Goal: Task Accomplishment & Management: Use online tool/utility

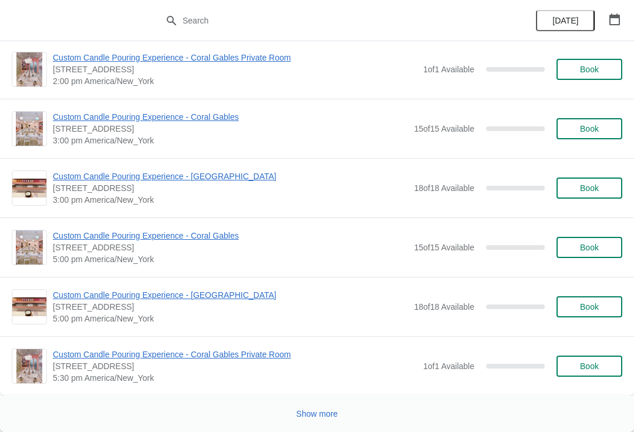
scroll to position [5609, 0]
click at [325, 400] on div "Show more" at bounding box center [312, 408] width 620 height 22
click at [609, 29] on button "button" at bounding box center [614, 19] width 21 height 21
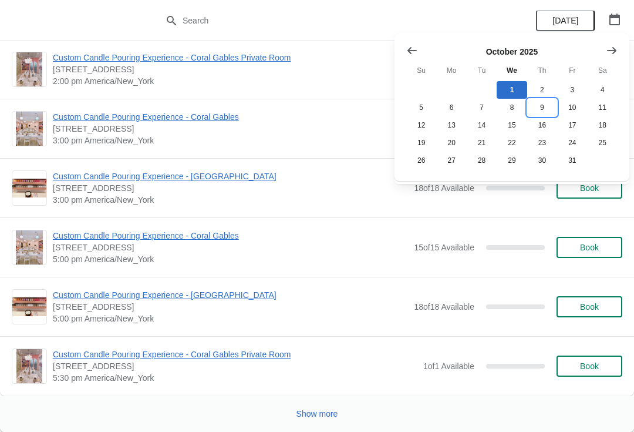
click at [545, 106] on button "9" at bounding box center [542, 108] width 30 height 18
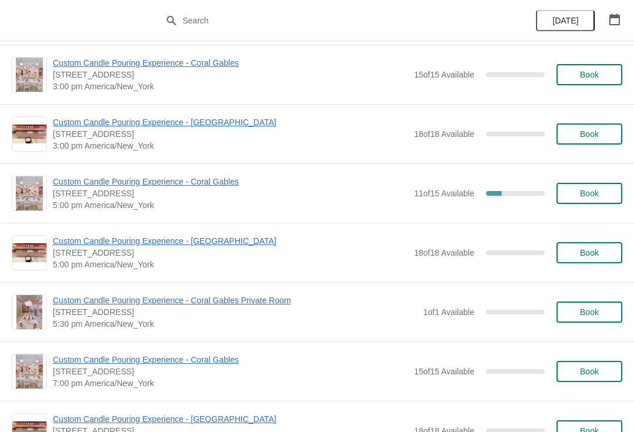
scroll to position [422, 0]
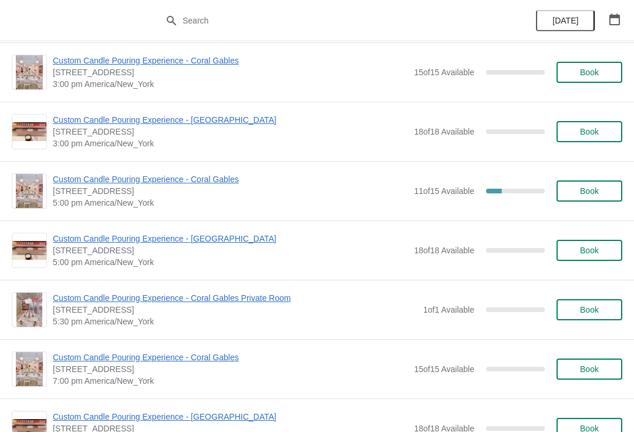
click at [220, 184] on span "Custom Candle Pouring Experience - Coral Gables" at bounding box center [230, 179] width 355 height 12
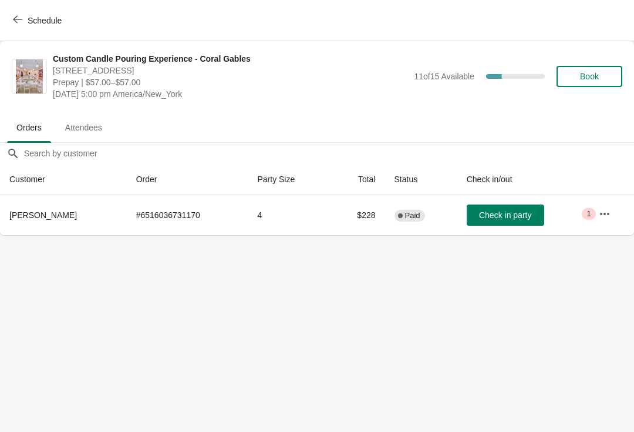
click at [606, 217] on icon "button" at bounding box center [605, 214] width 12 height 12
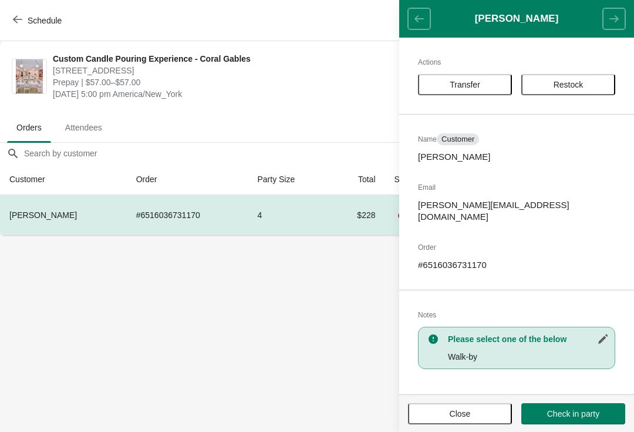
click at [493, 92] on button "Transfer" at bounding box center [465, 84] width 94 height 21
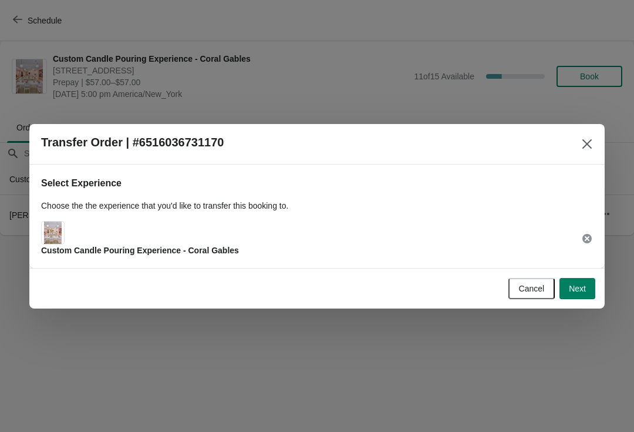
click at [589, 292] on button "Next" at bounding box center [577, 288] width 36 height 21
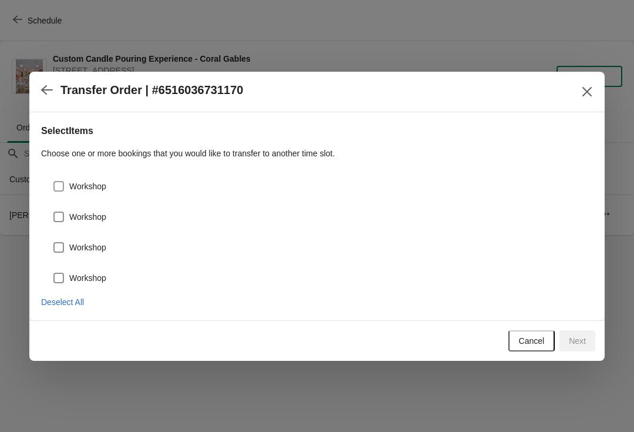
click at [73, 193] on label "Workshop" at bounding box center [79, 186] width 53 height 16
click at [54, 181] on input "Workshop" at bounding box center [53, 181] width 1 height 1
checkbox input "true"
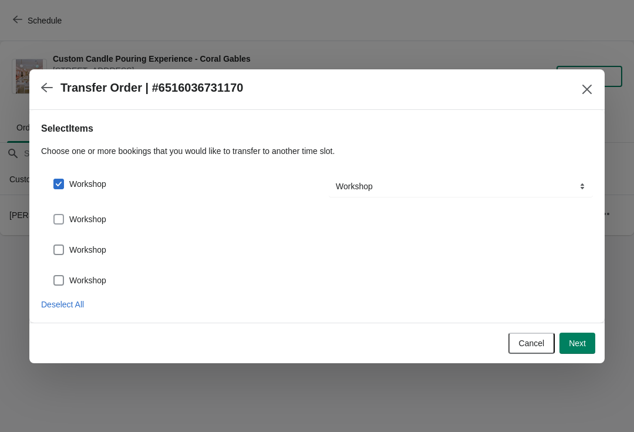
click at [63, 217] on span at bounding box center [58, 219] width 11 height 11
click at [54, 214] on input "Workshop" at bounding box center [53, 214] width 1 height 1
checkbox input "true"
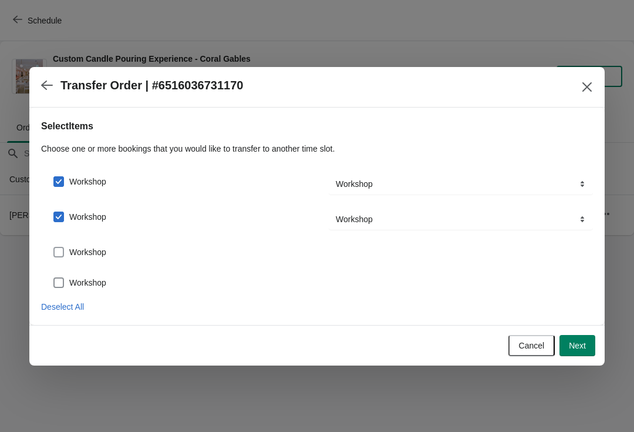
click at [62, 256] on span at bounding box center [58, 252] width 11 height 11
click at [54, 247] on input "Workshop" at bounding box center [53, 247] width 1 height 1
checkbox input "true"
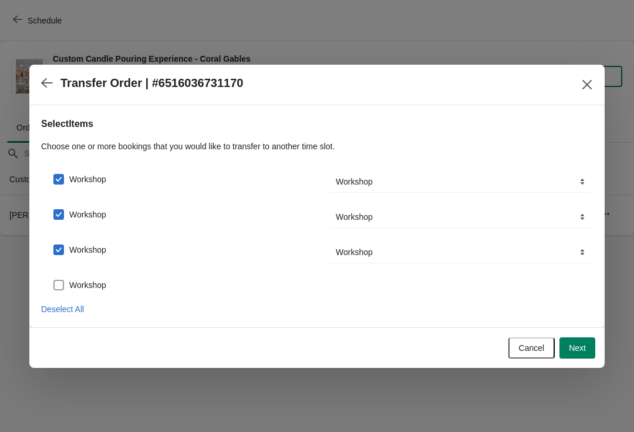
click at [66, 281] on label "Workshop" at bounding box center [79, 285] width 53 height 16
click at [54, 280] on input "Workshop" at bounding box center [53, 279] width 1 height 1
checkbox input "true"
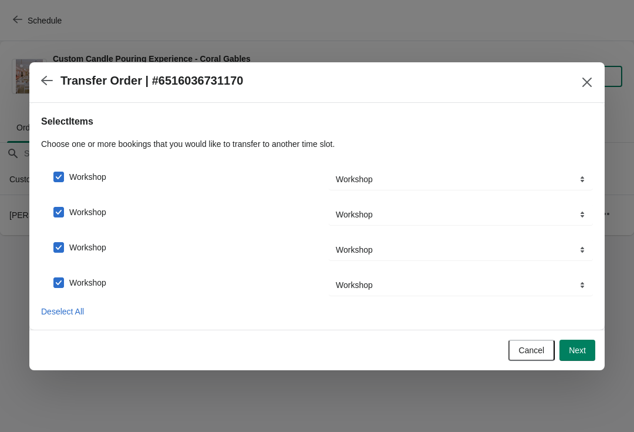
click at [569, 354] on span "Next" at bounding box center [577, 349] width 17 height 9
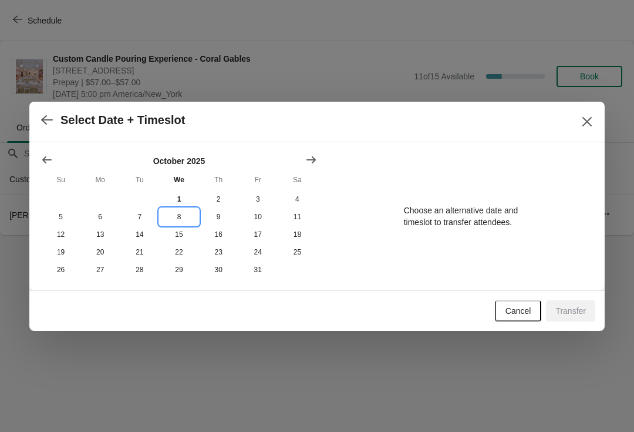
click at [178, 211] on button "8" at bounding box center [178, 217] width 39 height 18
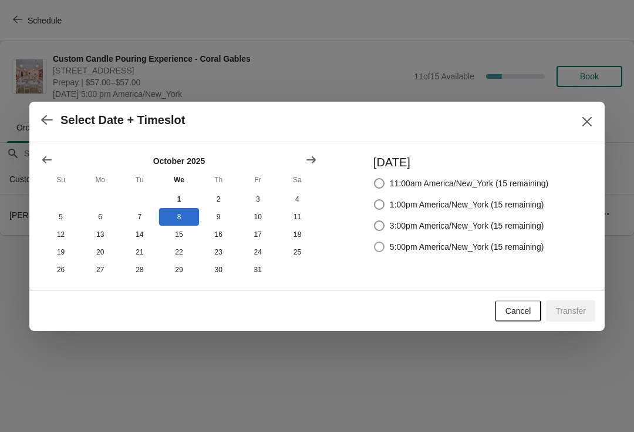
click at [530, 250] on span "5:00pm America/New_York (15 remaining)" at bounding box center [467, 247] width 154 height 12
click at [375, 242] on input "5:00pm America/New_York (15 remaining)" at bounding box center [374, 241] width 1 height 1
radio input "true"
click at [589, 316] on button "Transfer" at bounding box center [570, 310] width 49 height 21
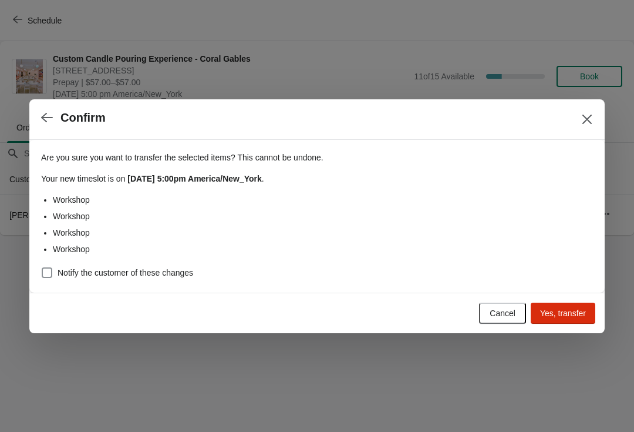
click at [174, 274] on span "Notify the customer of these changes" at bounding box center [126, 273] width 136 height 12
click at [42, 268] on input "Notify the customer of these changes" at bounding box center [42, 267] width 1 height 1
checkbox input "true"
click at [566, 293] on div "Cancel Yes, transfer" at bounding box center [312, 308] width 566 height 31
click at [572, 306] on button "Yes, transfer" at bounding box center [563, 312] width 65 height 21
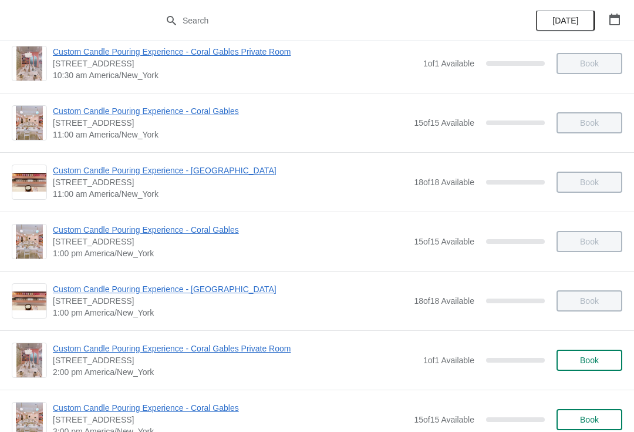
scroll to position [76, 0]
